Goal: Information Seeking & Learning: Find specific fact

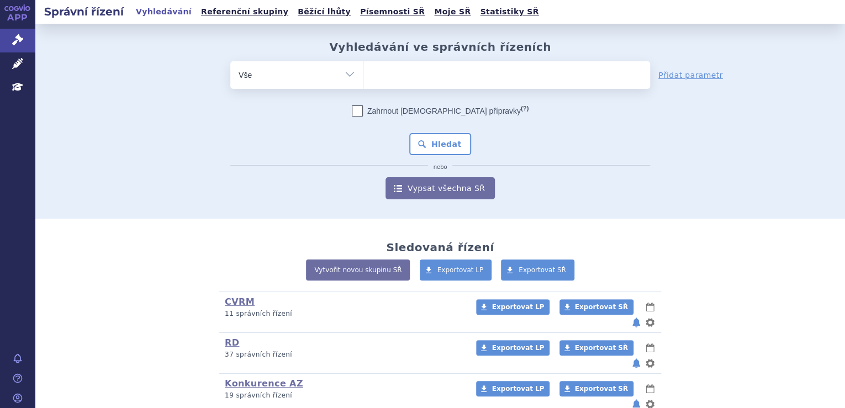
click at [376, 81] on ul at bounding box center [506, 72] width 287 height 23
click at [363, 81] on select at bounding box center [363, 75] width 1 height 28
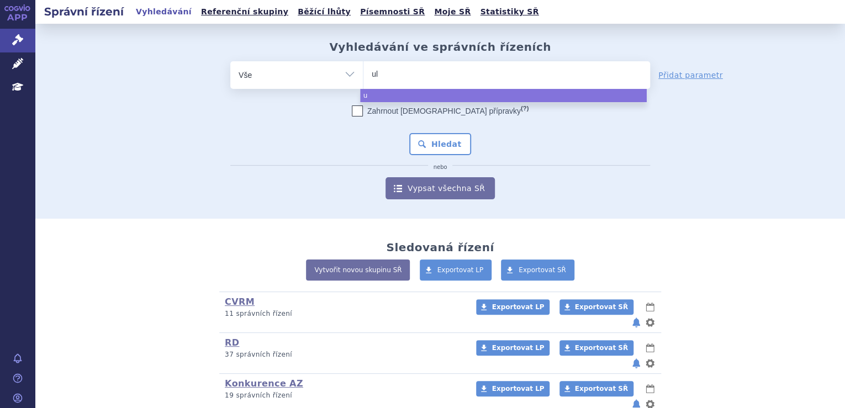
type input "ult"
type input "ultom"
type input "ultomiri"
type input "ultomiris"
select select "ultomiris"
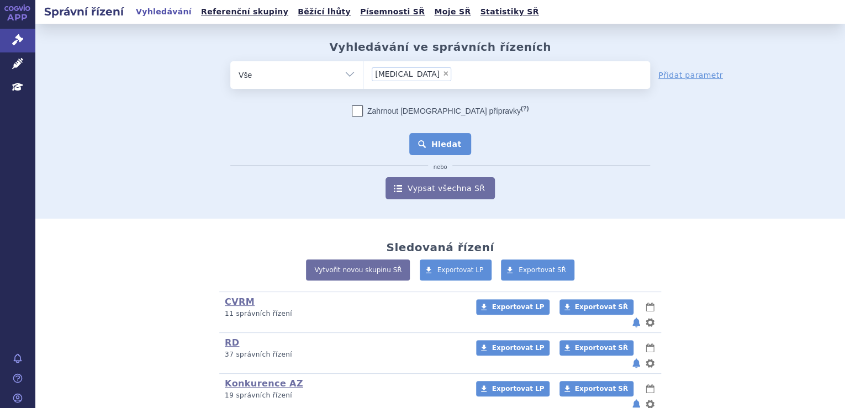
click at [423, 148] on button "Hledat" at bounding box center [440, 144] width 62 height 22
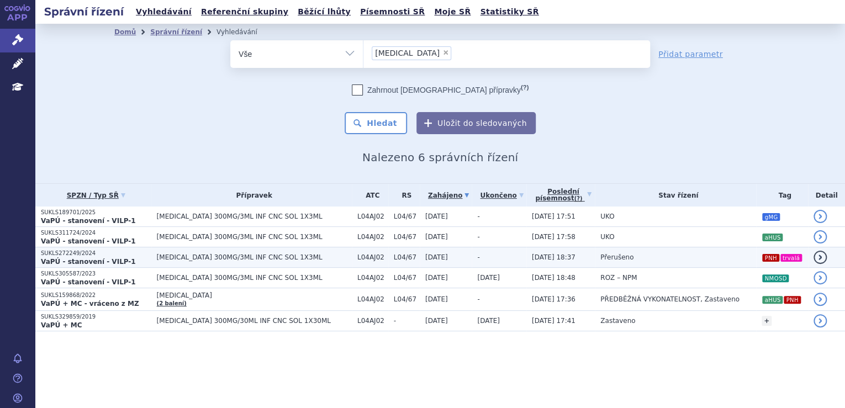
click at [627, 255] on td "Přerušeno" at bounding box center [675, 257] width 161 height 20
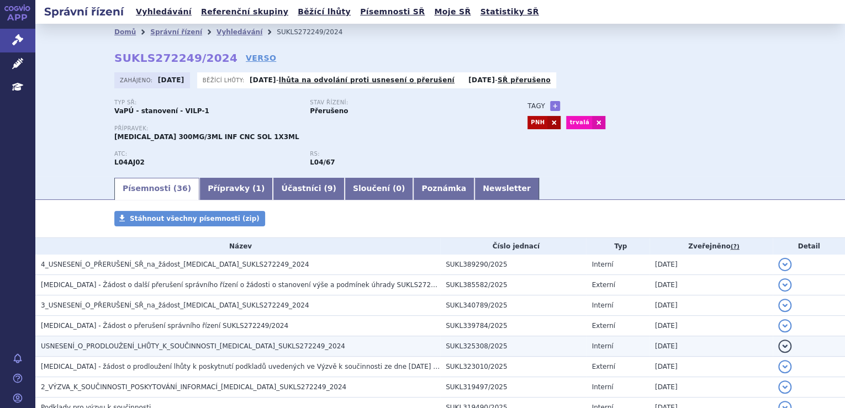
scroll to position [44, 0]
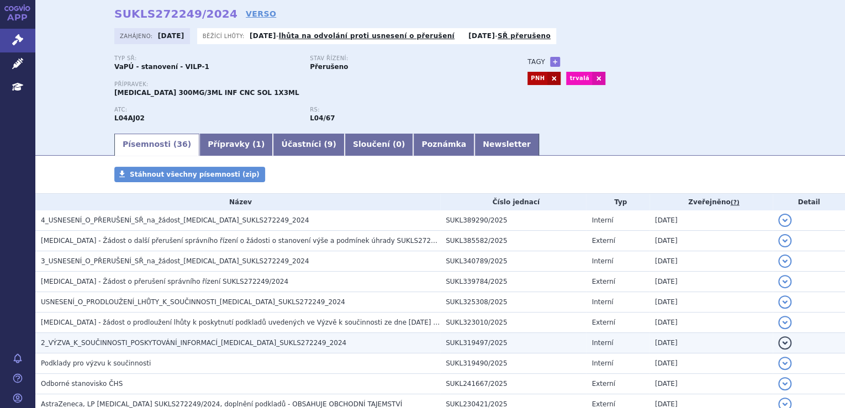
click at [219, 339] on span "2_VÝZVA_K_SOUČINNOSTI_POSKYTOVÁNÍ_INFORMACÍ_[MEDICAL_DATA]_SUKLS272249_2024" at bounding box center [193, 343] width 305 height 8
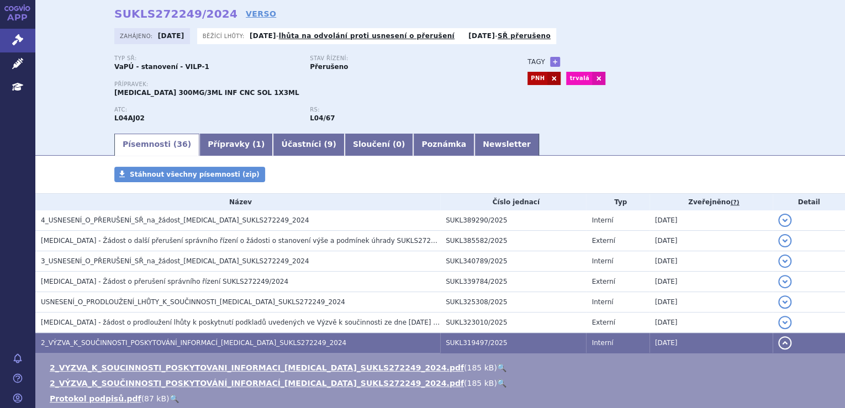
scroll to position [88, 0]
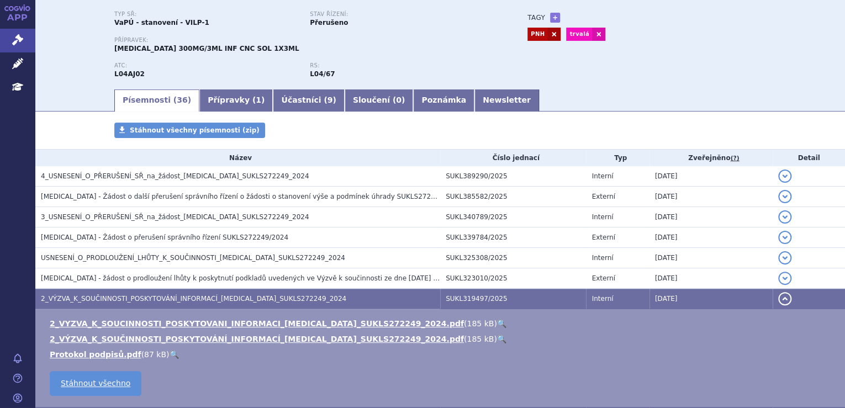
click at [497, 324] on link "🔍" at bounding box center [501, 323] width 9 height 9
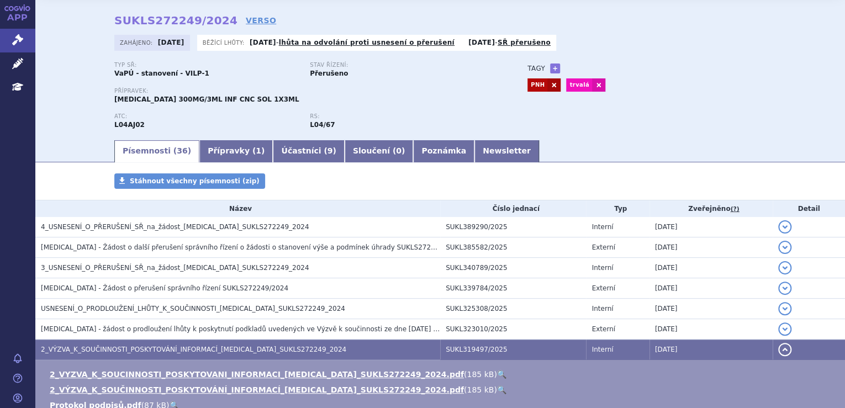
scroll to position [0, 0]
